Goal: Check status

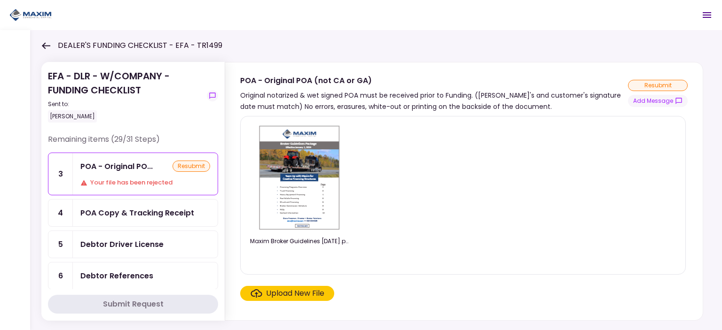
click at [47, 48] on icon at bounding box center [45, 45] width 9 height 7
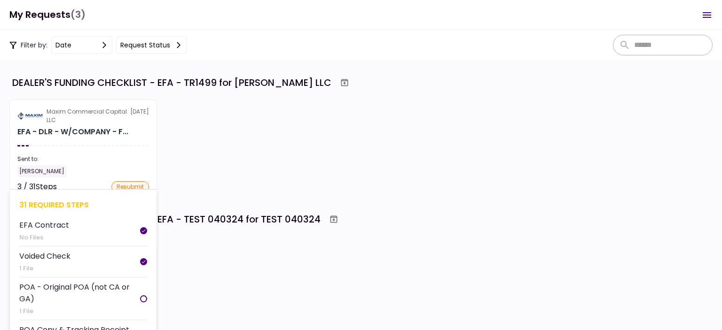
click at [115, 132] on div "EFA - DLR - W/COMPANY - F..." at bounding box center [72, 131] width 111 height 11
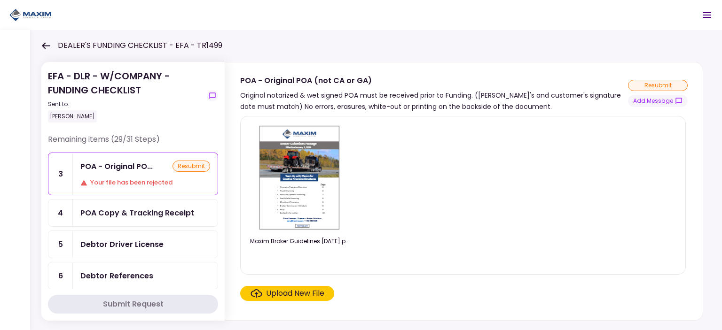
click at [126, 214] on div "POA Copy & Tracking Receipt" at bounding box center [137, 213] width 114 height 12
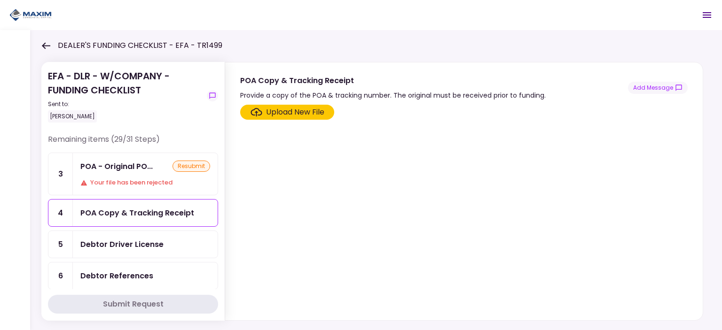
click at [121, 176] on div "POA - Original PO... resubmit Your file has been rejected" at bounding box center [145, 174] width 145 height 42
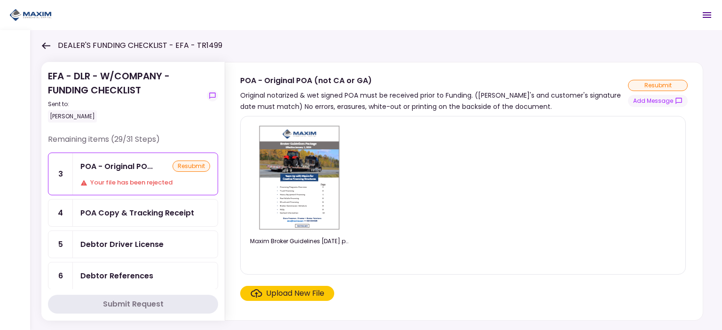
drag, startPoint x: 449, startPoint y: 238, endPoint x: 456, endPoint y: 221, distance: 18.5
click at [449, 238] on div "Maxim Broker Guidelines 1.1.2024.pdf" at bounding box center [463, 195] width 426 height 143
click at [109, 212] on div "POA Copy & Tracking Receipt" at bounding box center [137, 213] width 114 height 12
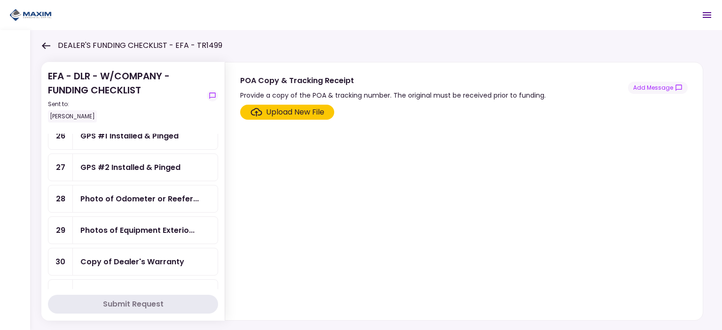
scroll to position [862, 0]
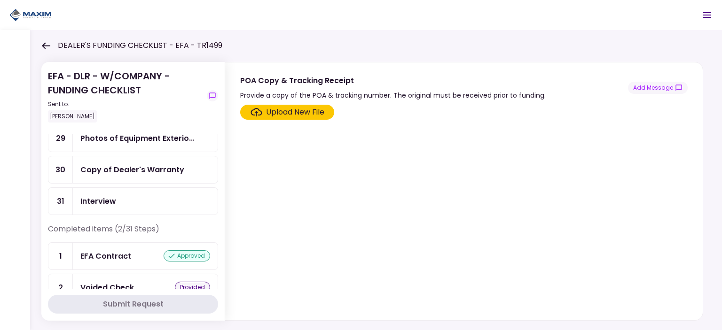
click at [48, 47] on icon at bounding box center [45, 45] width 9 height 7
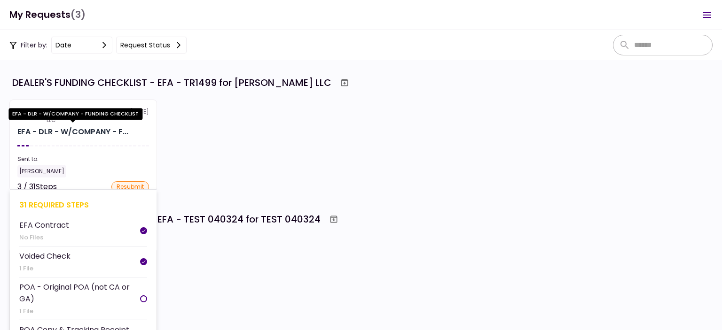
click at [65, 129] on div "EFA - DLR - W/COMPANY - F..." at bounding box center [72, 131] width 111 height 11
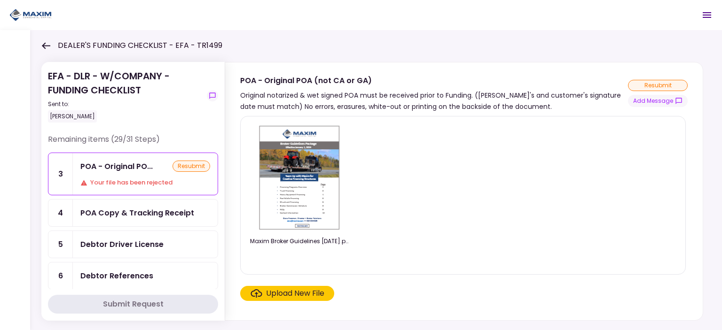
click at [47, 48] on icon at bounding box center [45, 45] width 9 height 7
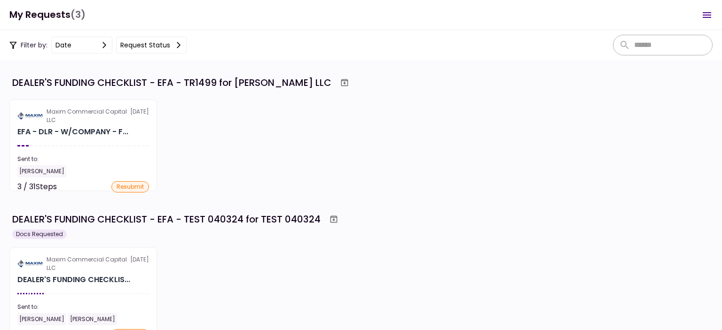
scroll to position [93, 0]
click at [341, 137] on div "Maxim Commercial Capital LLC 15 Aug EFA - DLR - W/COMPANY - F... Sent to: John …" at bounding box center [360, 146] width 703 height 92
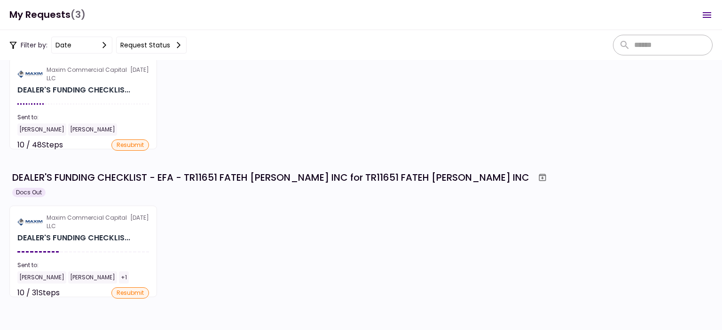
scroll to position [190, 0]
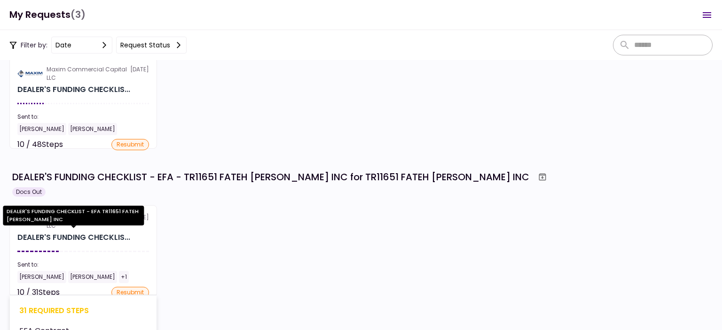
click at [51, 239] on div "DEALER'S FUNDING CHECKLIS..." at bounding box center [73, 237] width 113 height 11
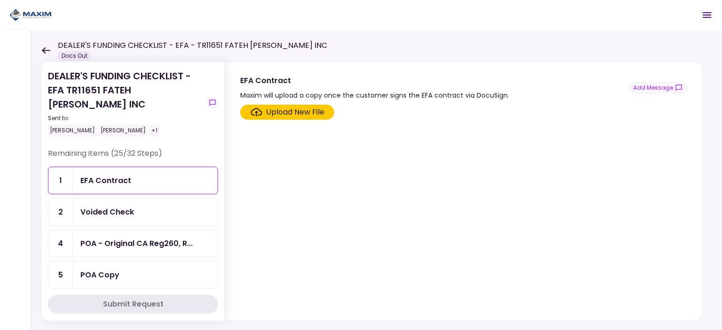
click at [39, 52] on div "DEALER'S FUNDING CHECKLIST - EFA TR11651 FATEH CHEEMA INC Sent to: MCKENNA FERN…" at bounding box center [376, 180] width 692 height 300
click at [49, 50] on icon at bounding box center [46, 50] width 8 height 7
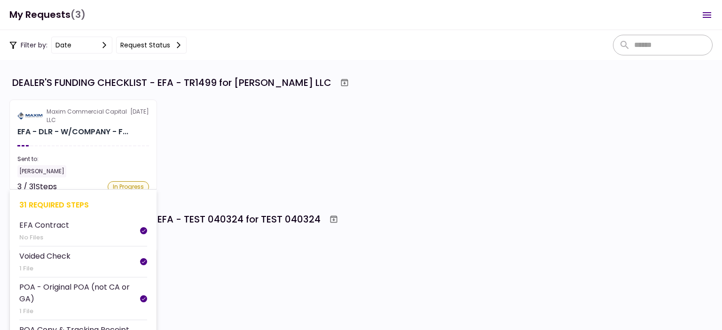
click at [94, 147] on section "Maxim Commercial Capital LLC [DATE] EFA - DLR - W/COMPANY - F... Sent to: [PERS…" at bounding box center [83, 146] width 148 height 92
